Goal: Information Seeking & Learning: Find specific page/section

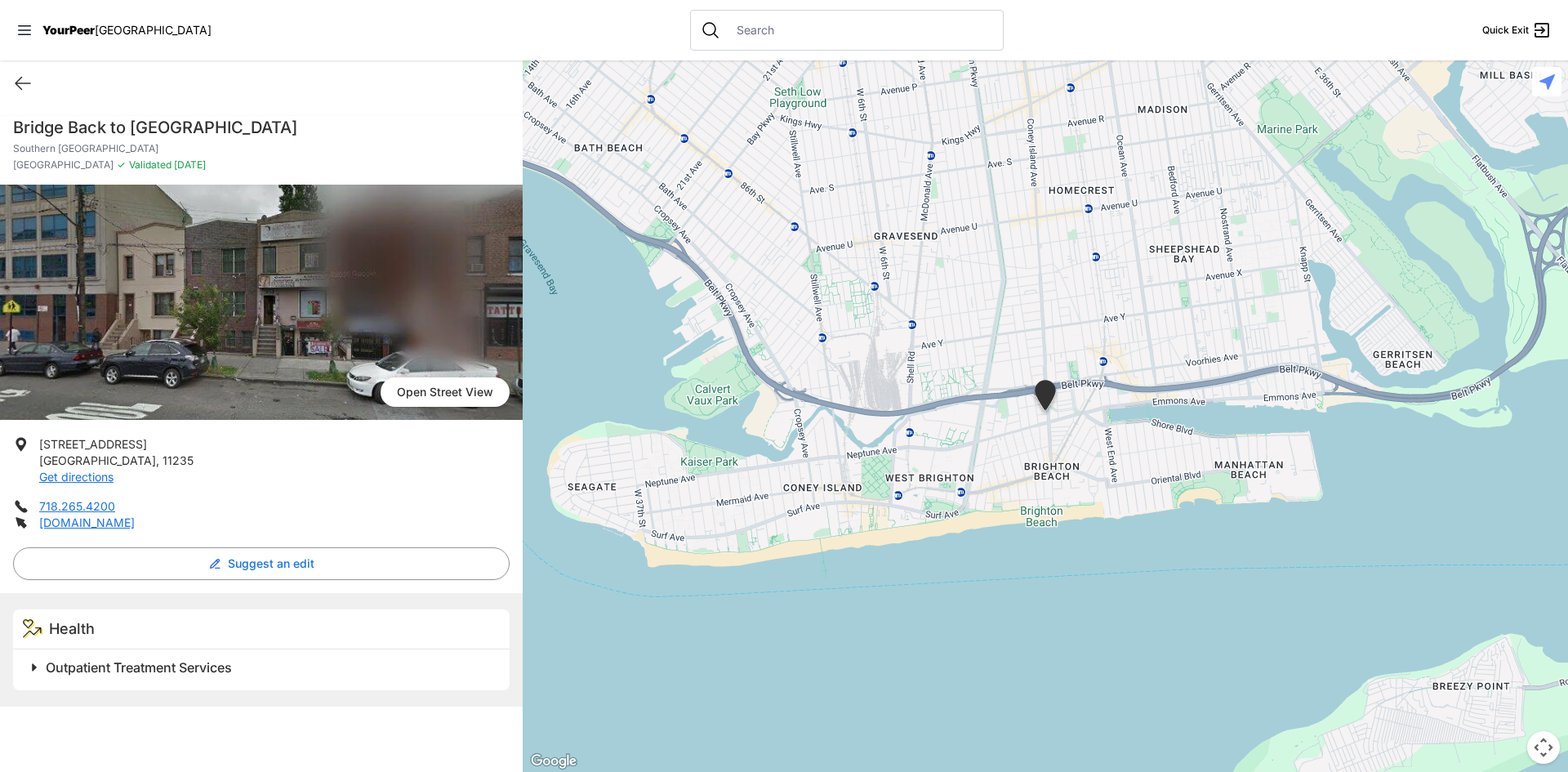
click at [97, 26] on span "[GEOGRAPHIC_DATA]" at bounding box center [153, 30] width 117 height 14
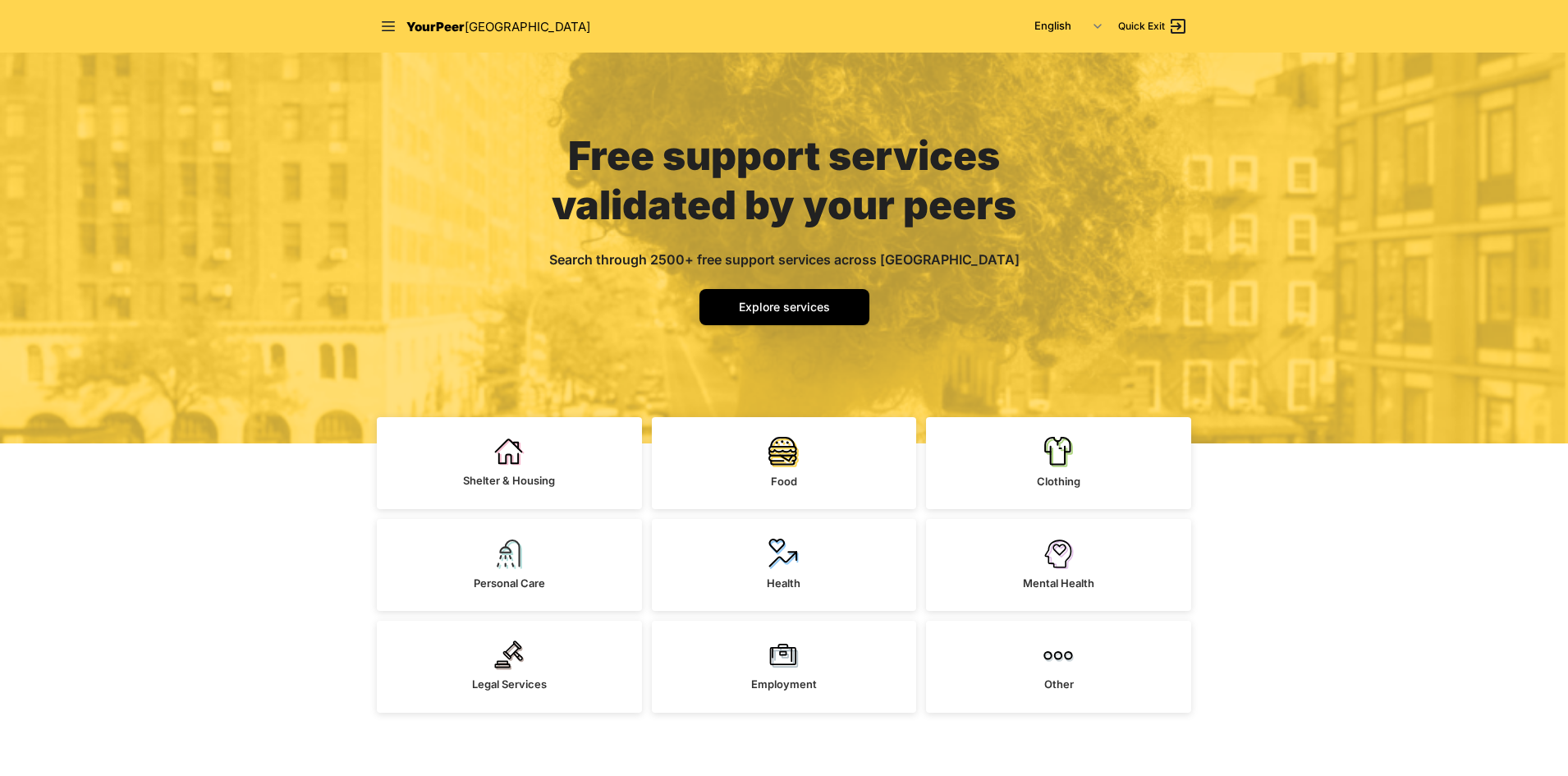
scroll to position [82, 0]
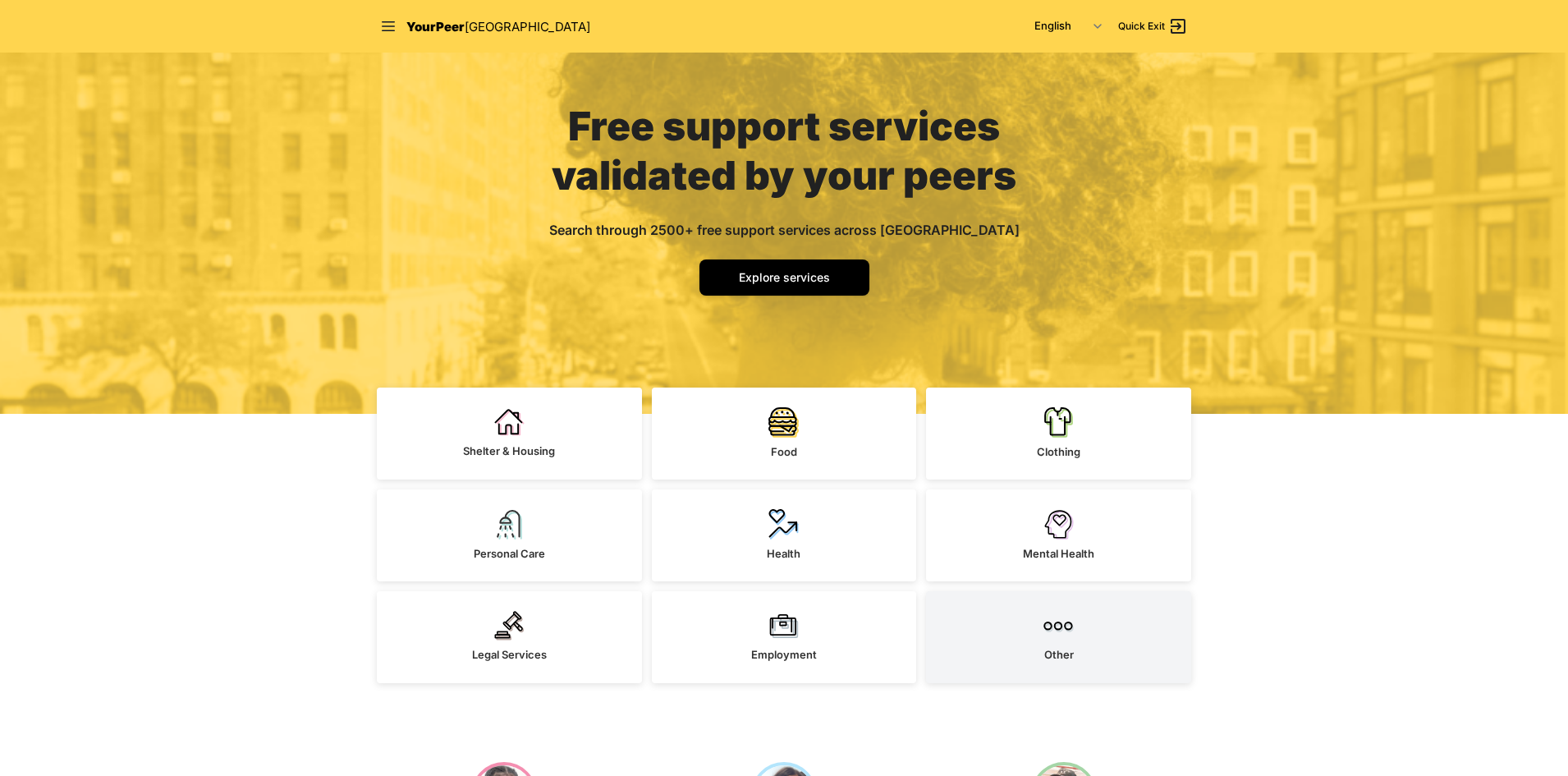
click at [1078, 638] on link "Other" at bounding box center [1059, 637] width 265 height 92
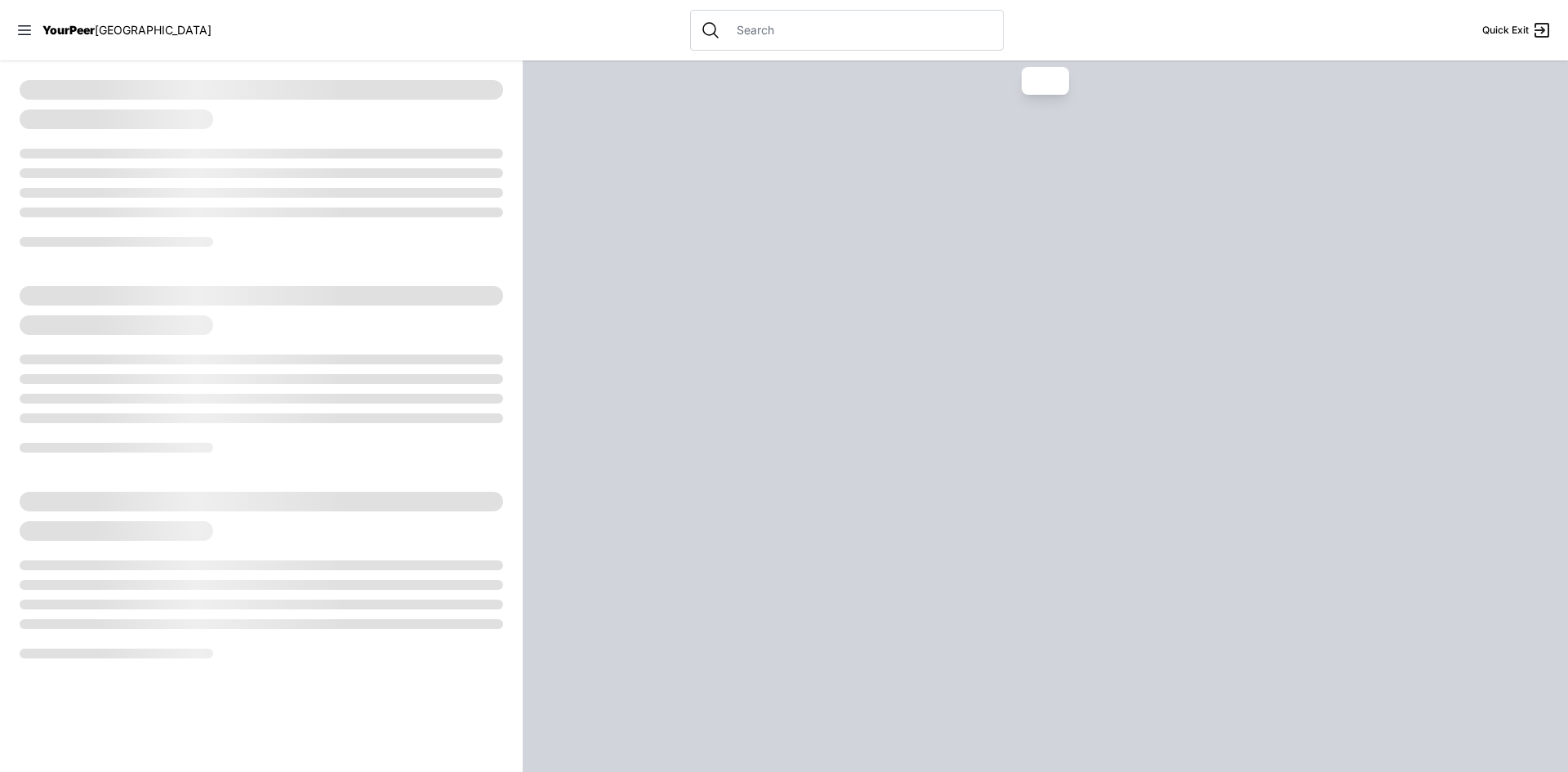
select select "recentlyUpdated"
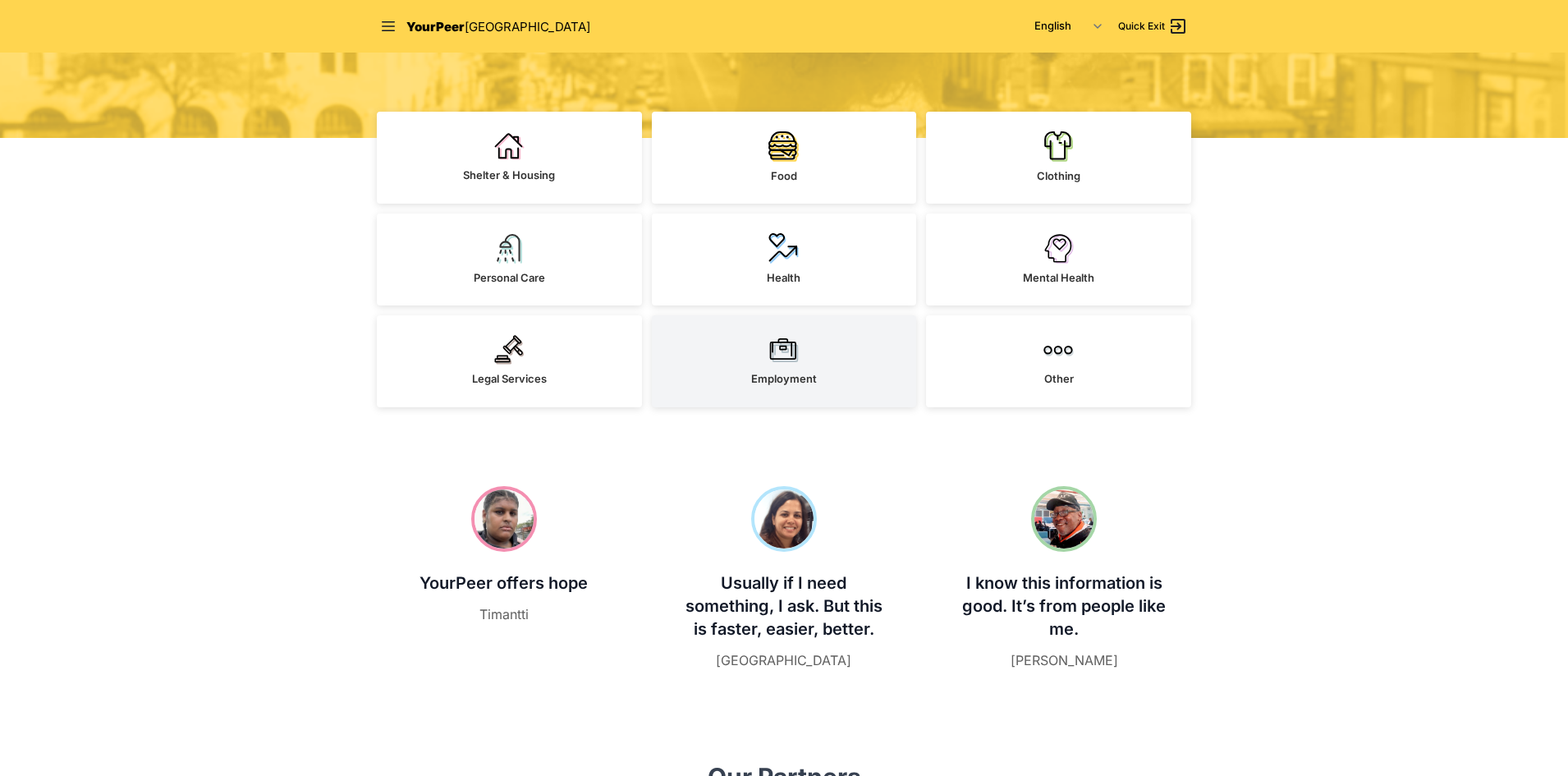
scroll to position [328, 0]
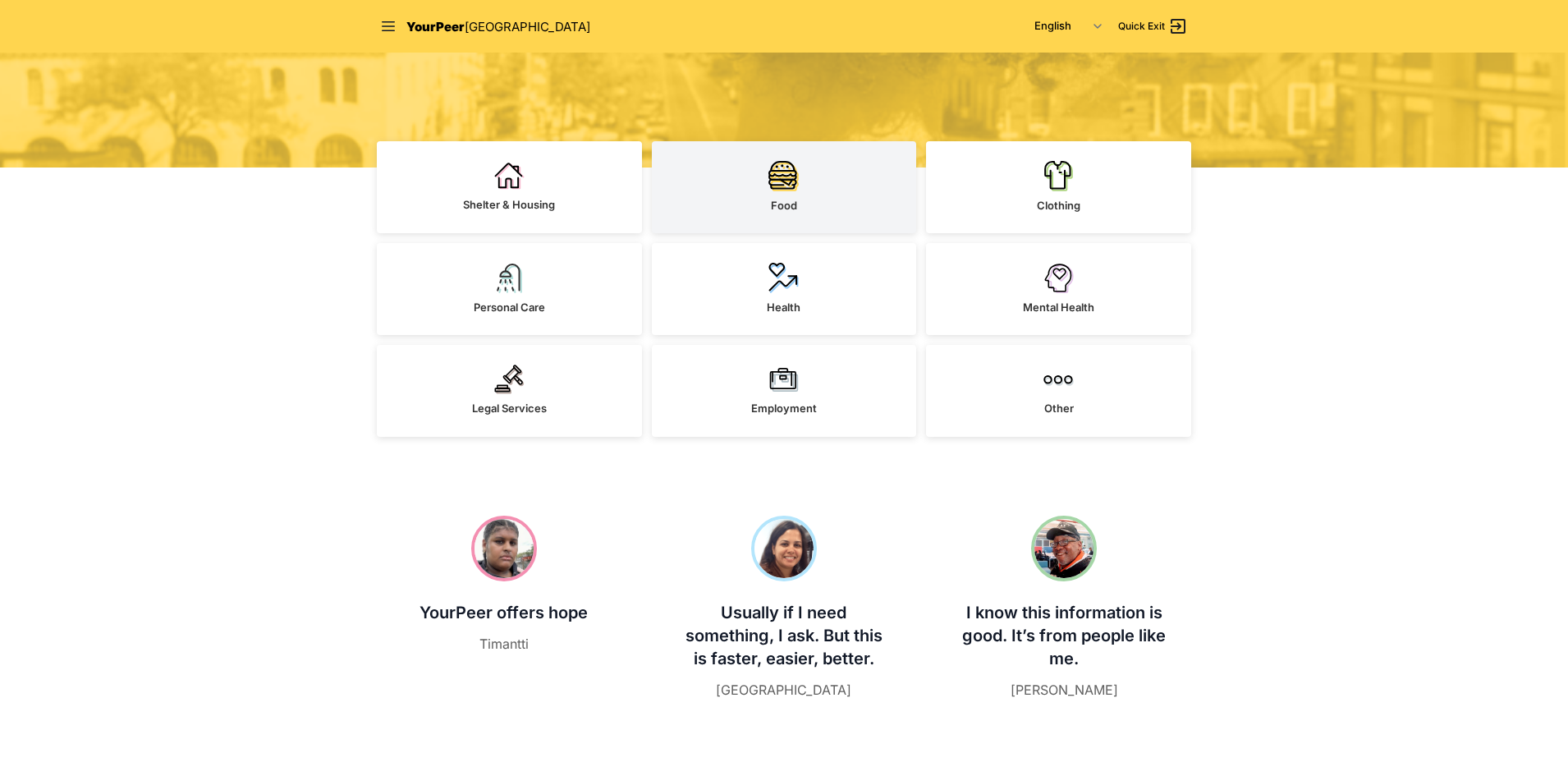
click at [816, 184] on link "Food" at bounding box center [784, 186] width 265 height 92
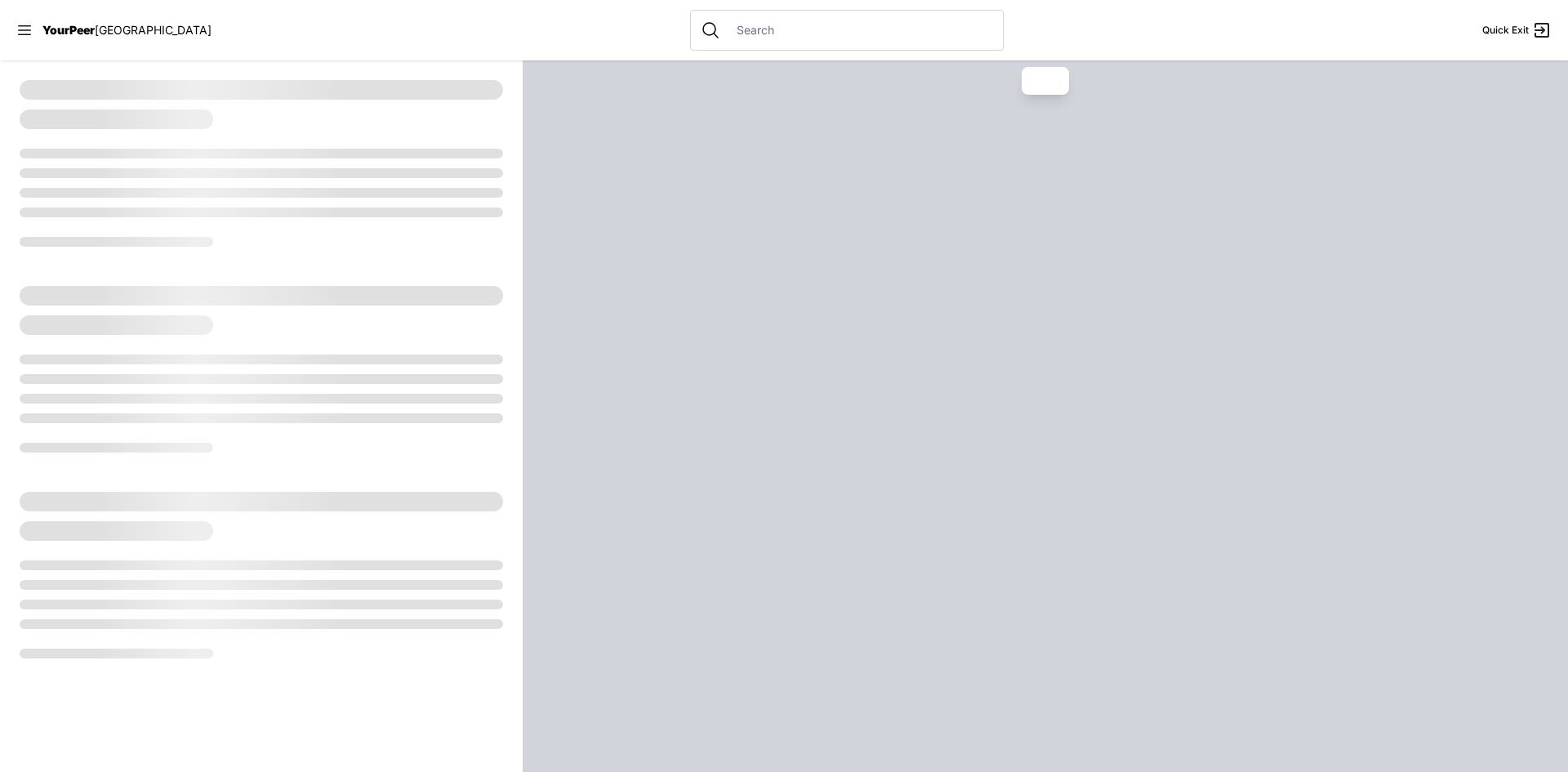
select select "recentlyUpdated"
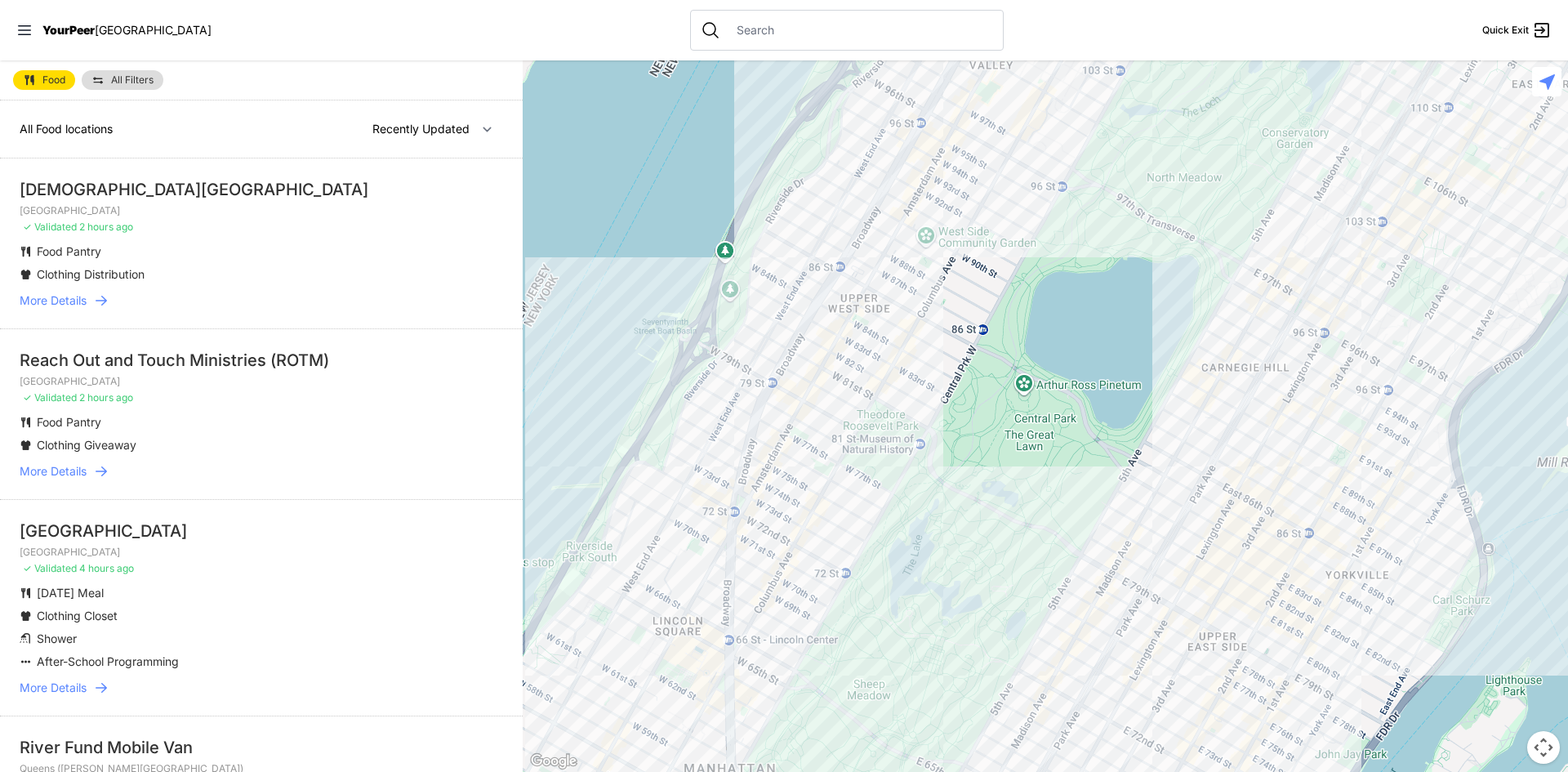
click at [733, 32] on input "text" at bounding box center [860, 30] width 267 height 16
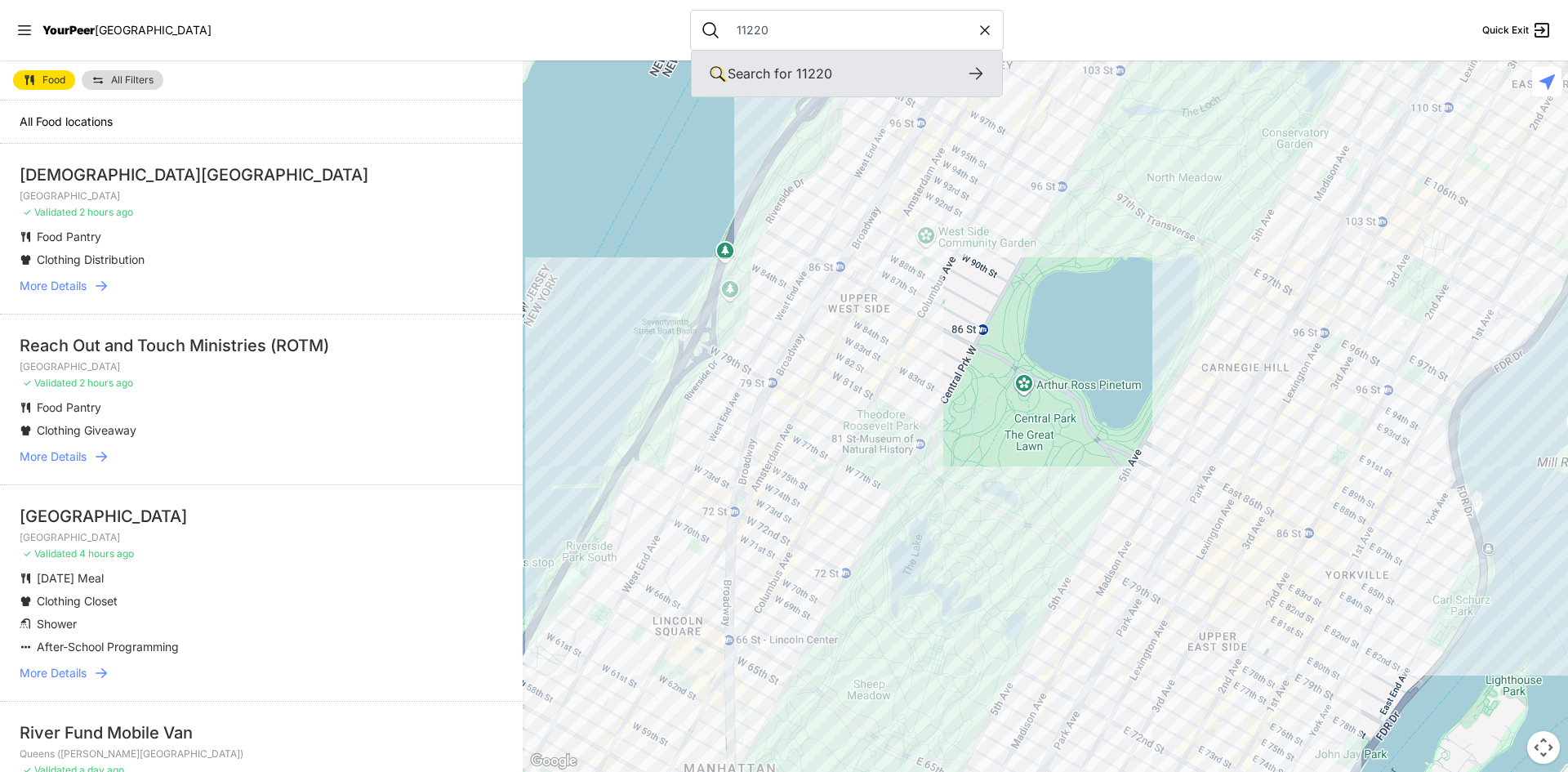
type input "11220"
click at [731, 81] on span "Search for" at bounding box center [760, 73] width 64 height 16
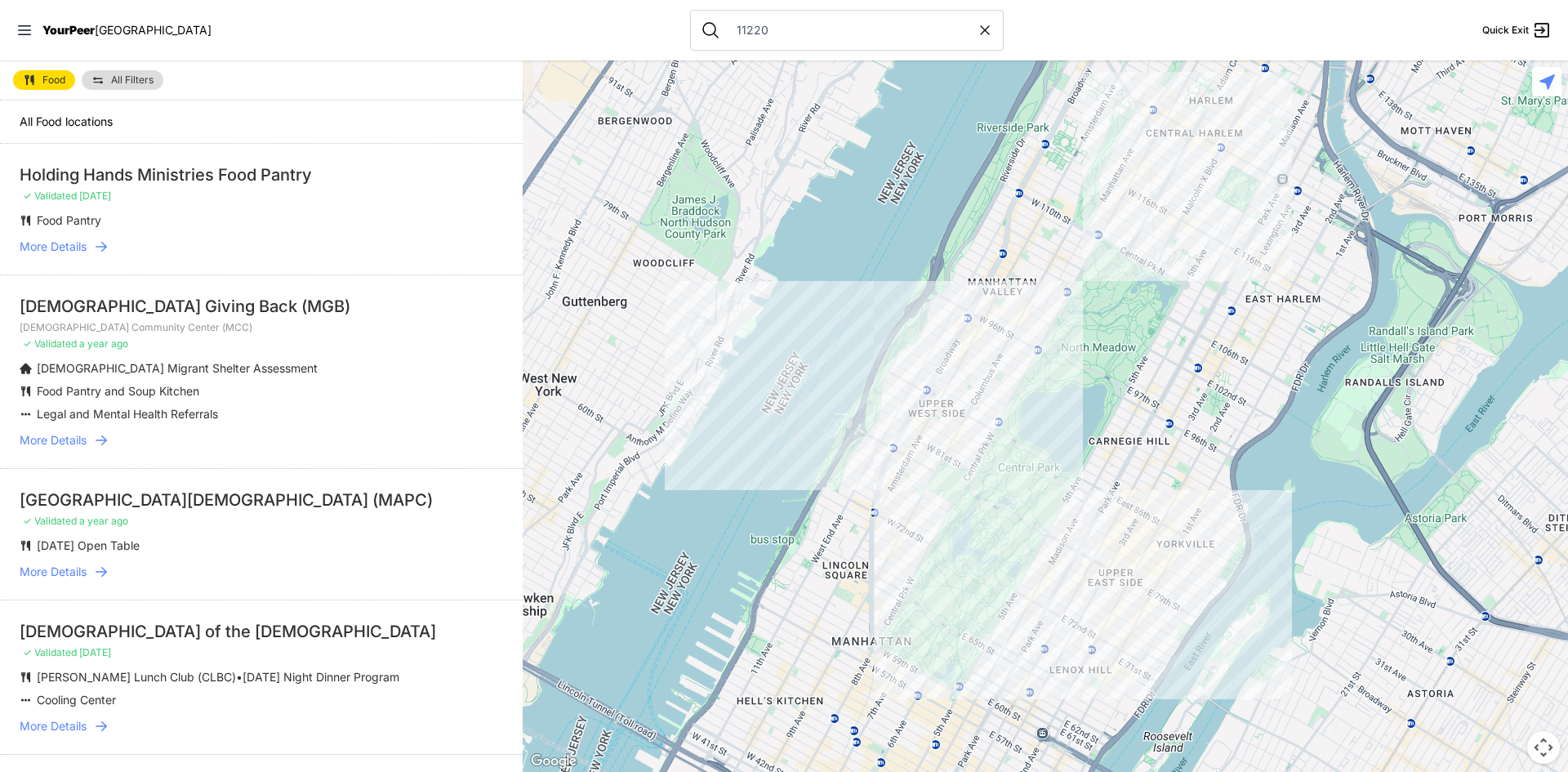
click at [68, 445] on span "More Details" at bounding box center [53, 440] width 67 height 16
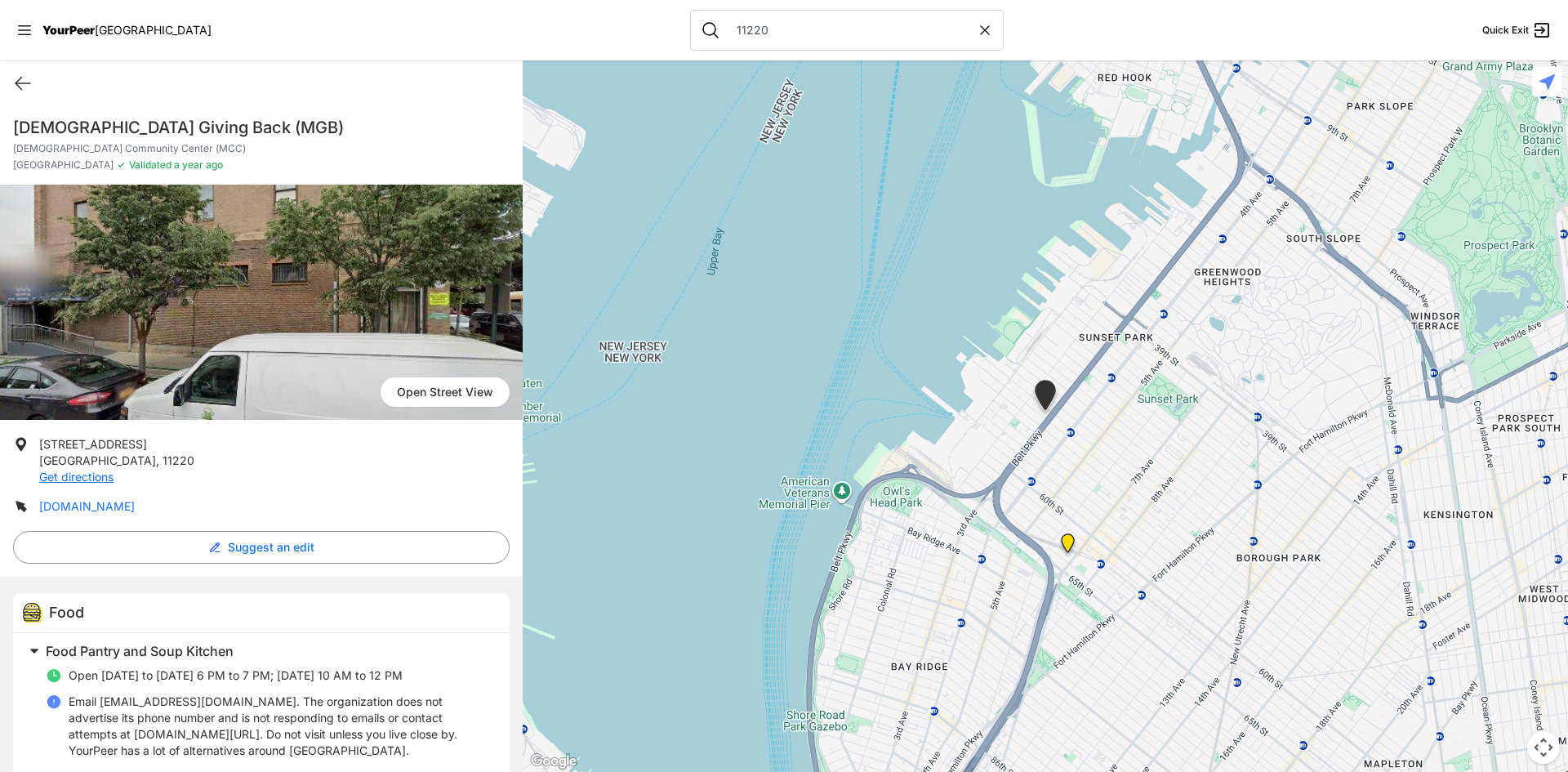
click at [83, 510] on link "[DOMAIN_NAME]" at bounding box center [87, 506] width 96 height 14
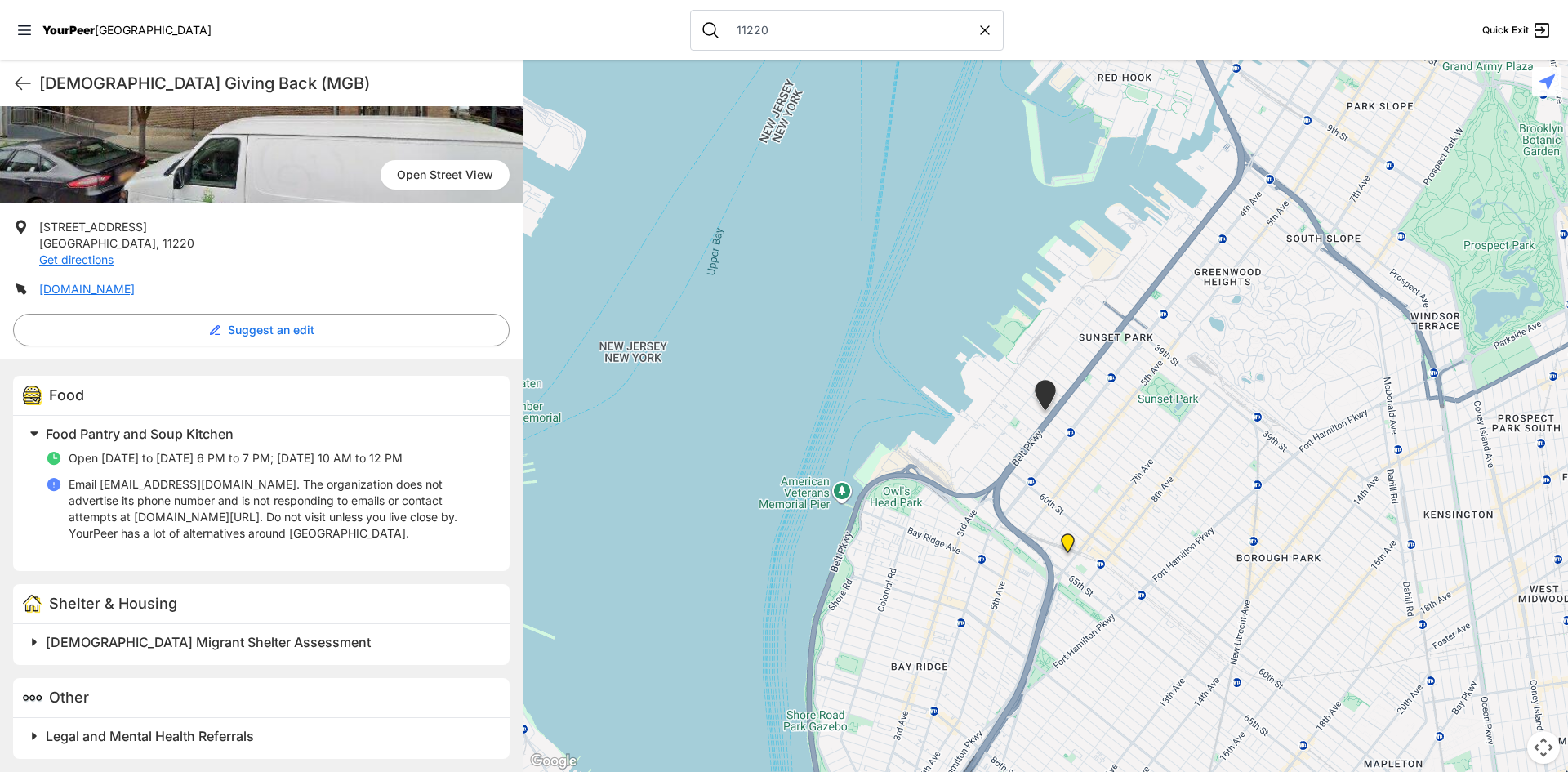
scroll to position [221, 0]
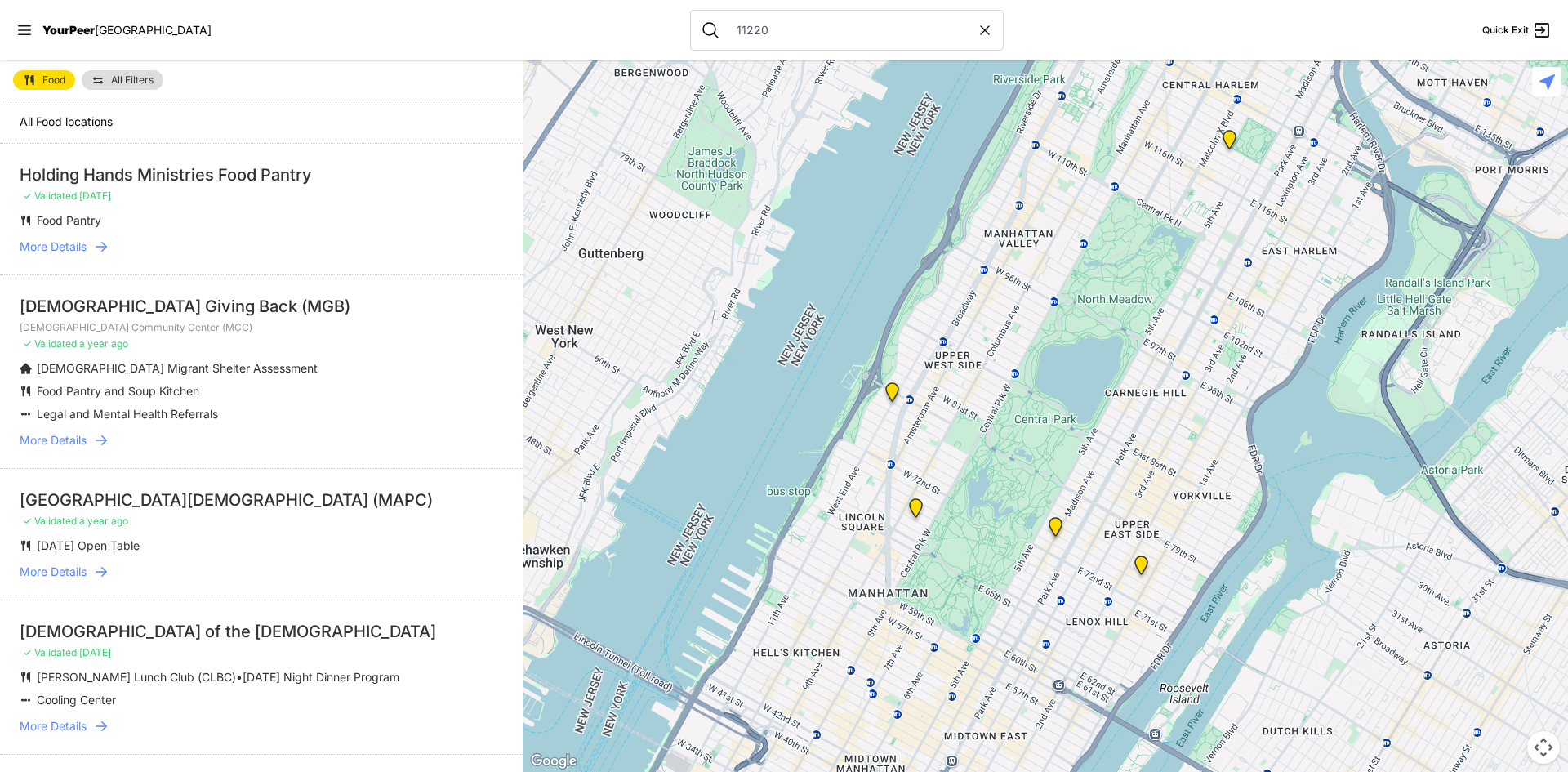
click at [72, 250] on span "More Details" at bounding box center [53, 246] width 67 height 16
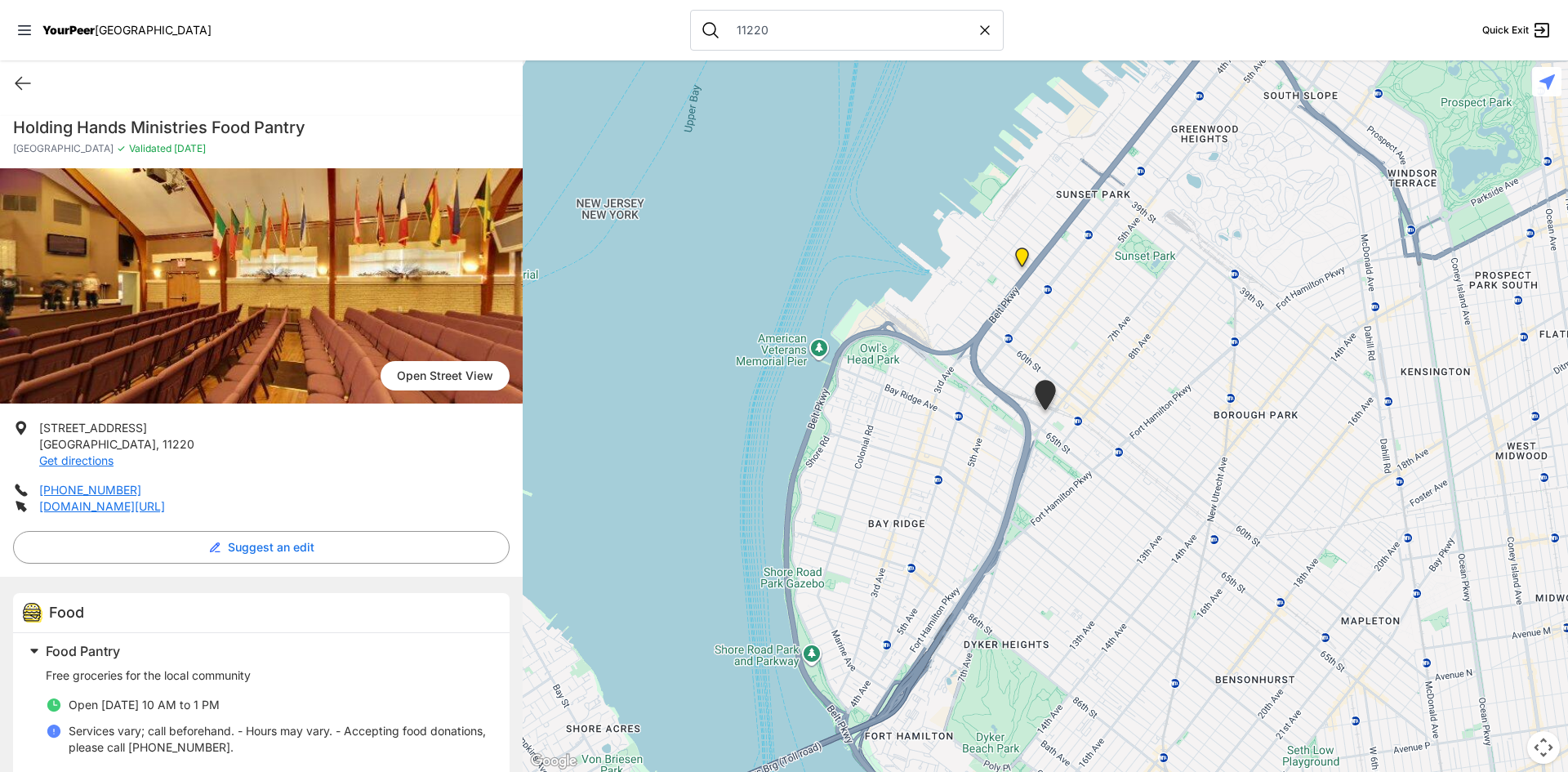
scroll to position [29, 0]
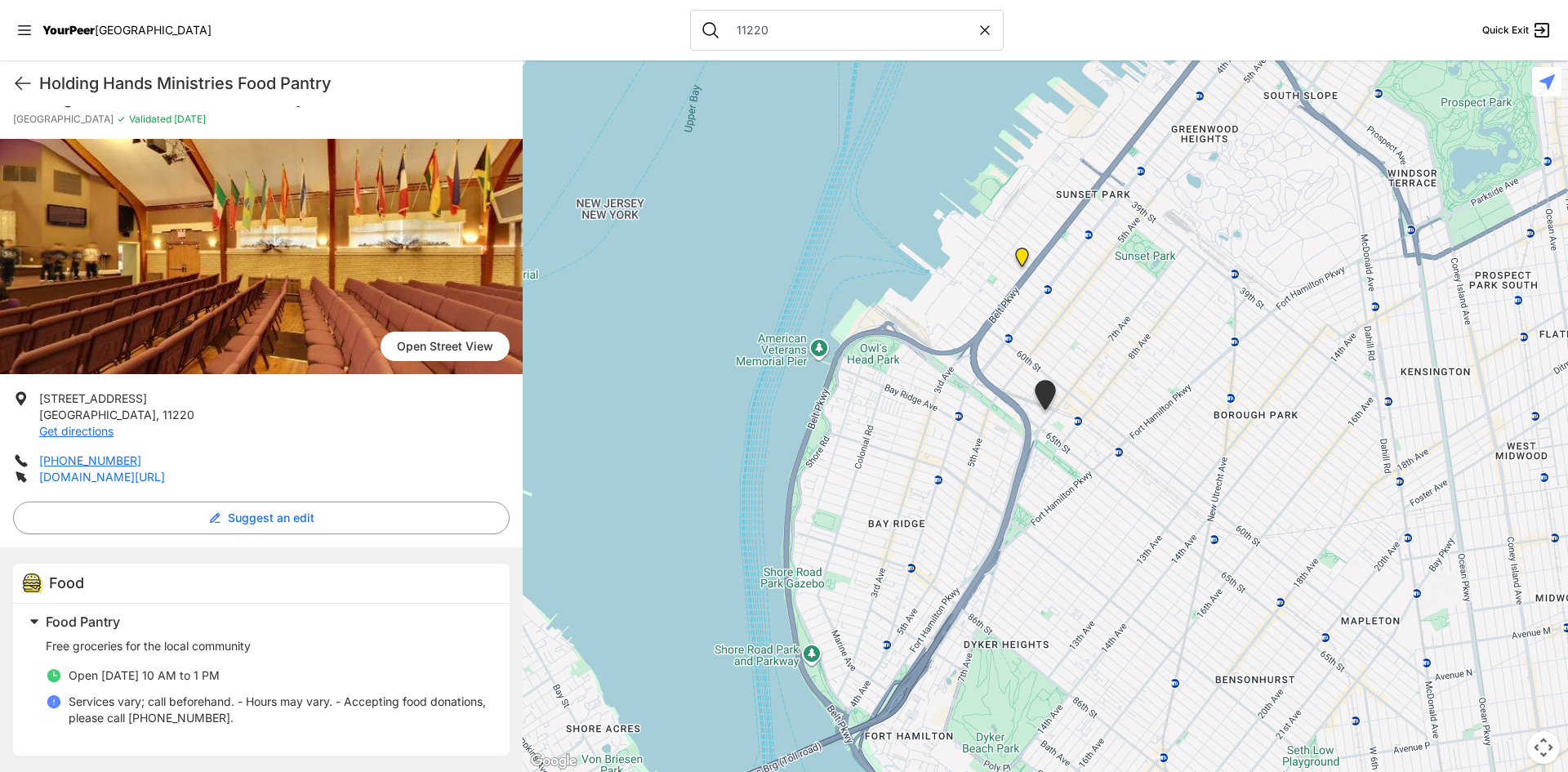
click at [118, 473] on link "[DOMAIN_NAME][URL]" at bounding box center [102, 477] width 126 height 14
